Goal: Task Accomplishment & Management: Complete application form

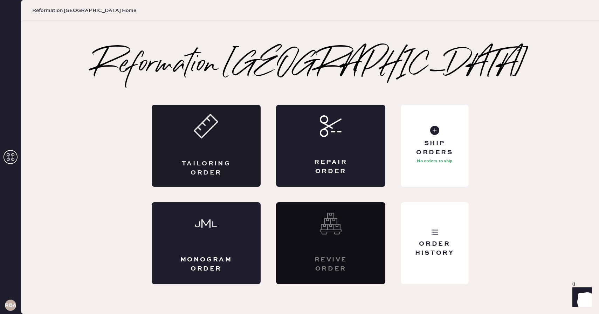
click at [211, 144] on div "Tailoring Order" at bounding box center [206, 146] width 109 height 82
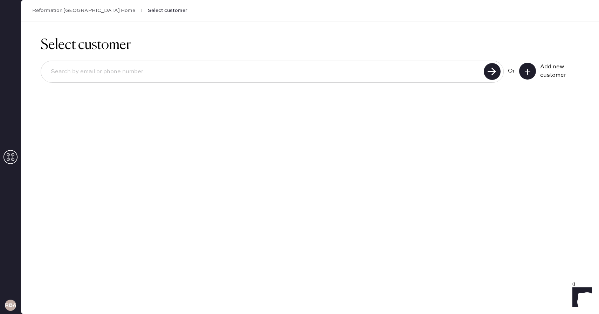
click at [525, 71] on use at bounding box center [528, 72] width 6 height 6
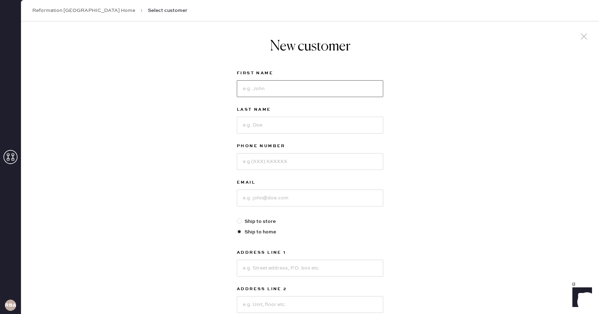
click at [260, 88] on input at bounding box center [310, 88] width 146 height 17
type input "[PERSON_NAME]"
click at [257, 119] on input at bounding box center [310, 125] width 146 height 17
type input "Giancola"
click at [252, 165] on input at bounding box center [310, 161] width 146 height 17
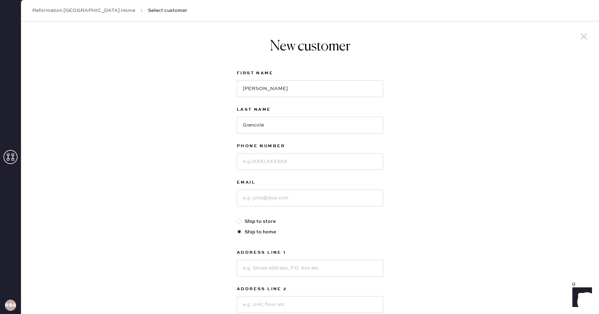
click at [83, 12] on link "Reformation [GEOGRAPHIC_DATA] Home" at bounding box center [83, 10] width 103 height 7
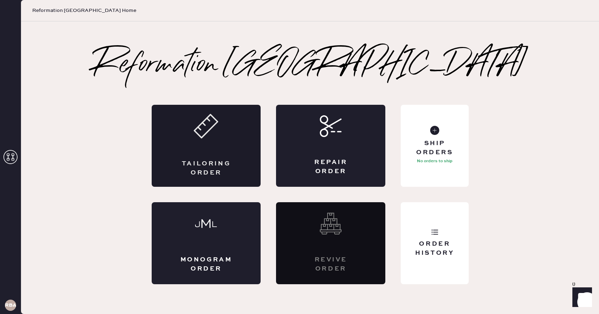
click at [218, 153] on div "Tailoring Order" at bounding box center [206, 146] width 109 height 82
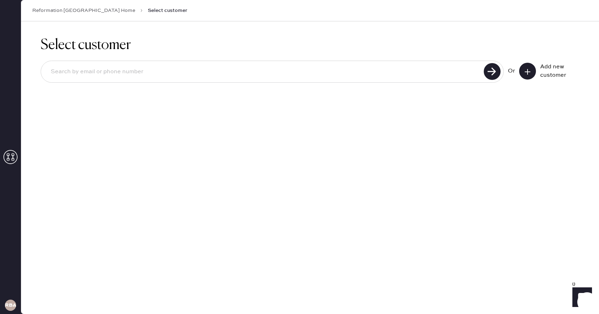
click at [135, 71] on input at bounding box center [263, 72] width 437 height 16
type input "[EMAIL_ADDRESS][DOMAIN_NAME]"
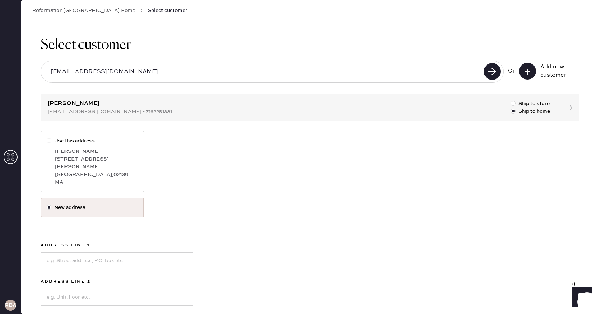
click at [61, 171] on div "[GEOGRAPHIC_DATA] , 02139" at bounding box center [96, 175] width 83 height 8
click at [47, 137] on input "Use this address" at bounding box center [47, 137] width 0 height 0
radio input "true"
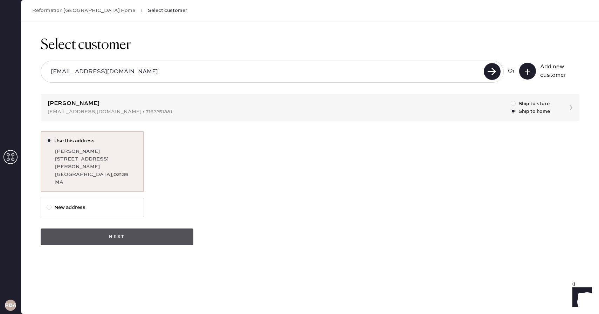
click at [114, 231] on button "Next" at bounding box center [117, 237] width 153 height 17
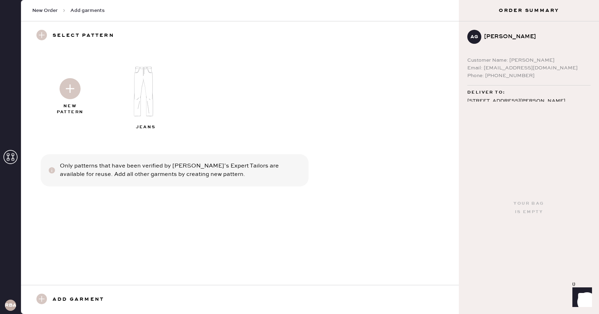
click at [72, 92] on img at bounding box center [70, 88] width 21 height 21
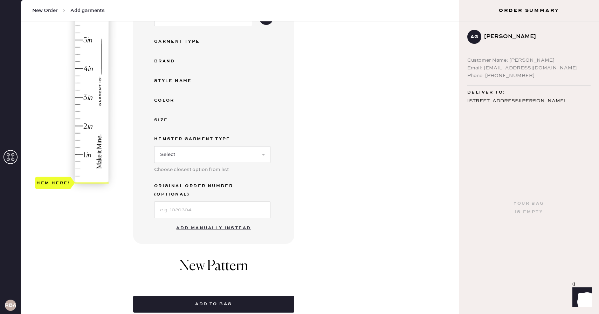
scroll to position [129, 0]
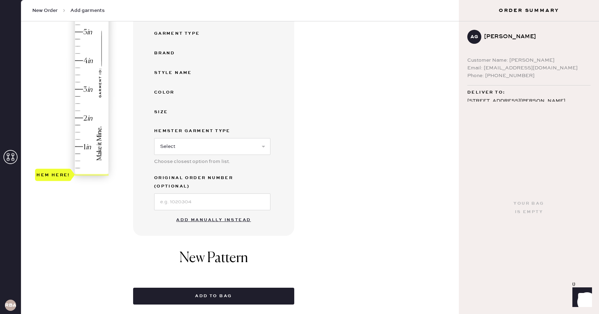
click at [203, 213] on button "Add manually instead" at bounding box center [213, 220] width 83 height 14
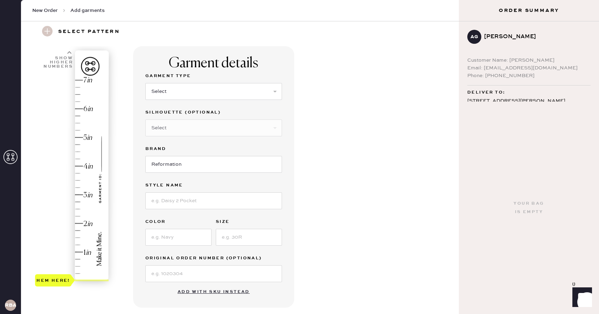
scroll to position [0, 0]
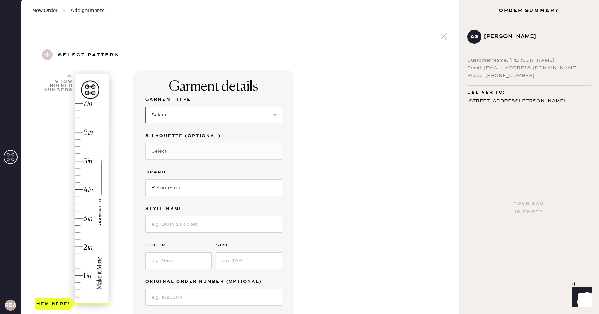
click at [166, 115] on select "Select Basic Skirt Jeans Leggings Pants Shorts Basic Sleeved Dress Basic Sleeve…" at bounding box center [213, 115] width 137 height 17
select select "7"
click at [145, 107] on select "Select Basic Skirt Jeans Leggings Pants Shorts Basic Sleeved Dress Basic Sleeve…" at bounding box center [213, 115] width 137 height 17
click at [170, 222] on input at bounding box center [213, 224] width 137 height 17
type input "Bea Dress"
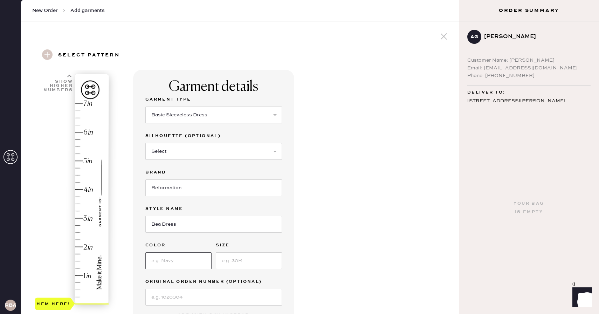
click at [168, 261] on input at bounding box center [178, 260] width 66 height 17
type input "Sunshine"
click at [252, 263] on input at bounding box center [249, 260] width 66 height 17
type input "0"
click at [325, 266] on div "Garment details Garment Type Select Basic Skirt Jeans Leggings Pants Shorts Bas…" at bounding box center [293, 269] width 320 height 398
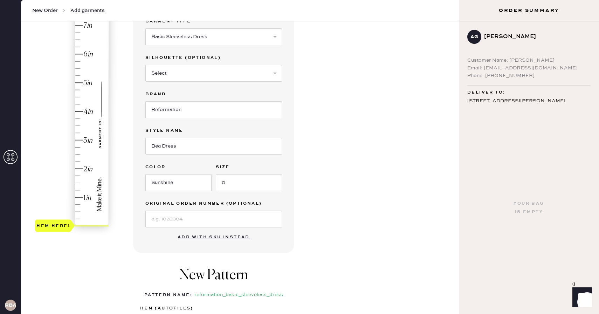
scroll to position [78, 0]
type input "4"
click at [79, 110] on div "Hem here!" at bounding box center [72, 126] width 75 height 207
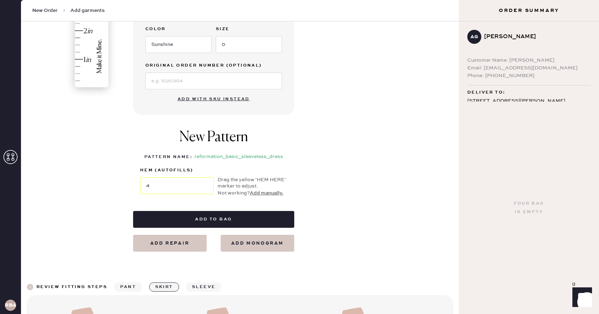
scroll to position [217, 0]
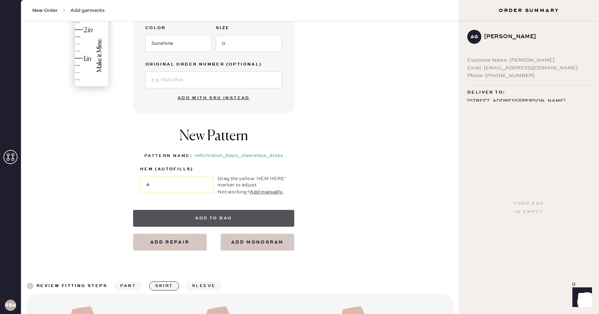
click at [217, 215] on button "Add to bag" at bounding box center [213, 218] width 161 height 17
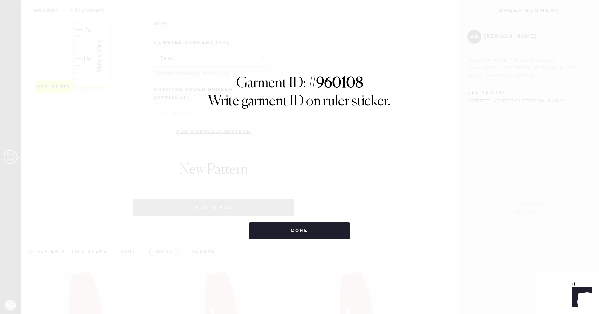
select select "7"
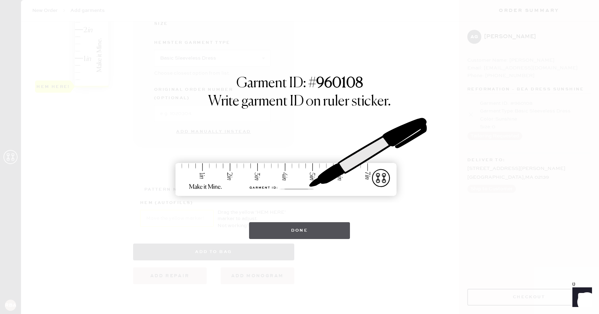
click at [283, 233] on button "Done" at bounding box center [299, 230] width 101 height 17
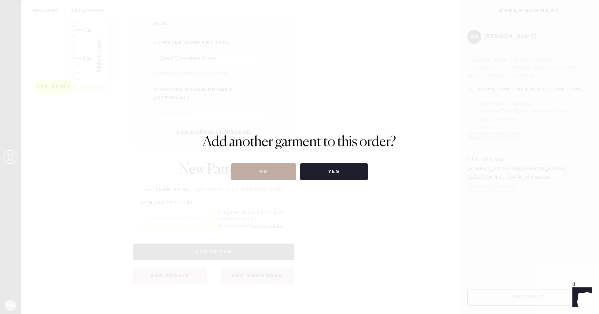
click at [268, 176] on button "No" at bounding box center [263, 171] width 65 height 17
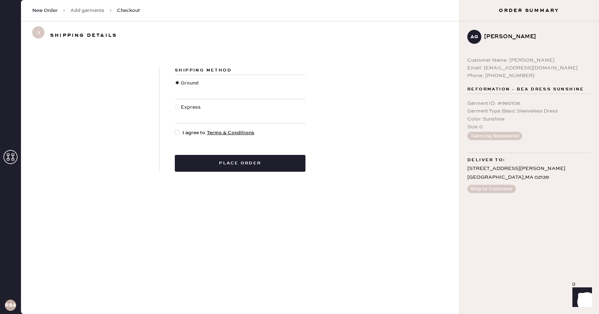
click at [195, 136] on span "I agree to Terms & Conditions" at bounding box center [219, 133] width 72 height 8
click at [175, 129] on input "I agree to Terms & Conditions" at bounding box center [175, 129] width 0 height 0
checkbox input "true"
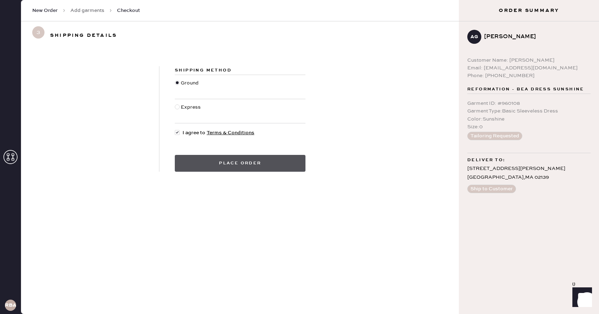
click at [203, 163] on button "Place order" at bounding box center [240, 163] width 131 height 17
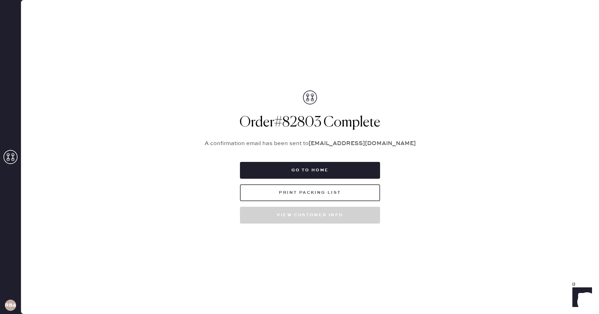
click at [332, 195] on button "Print Packing List" at bounding box center [310, 192] width 140 height 17
